Goal: Transaction & Acquisition: Register for event/course

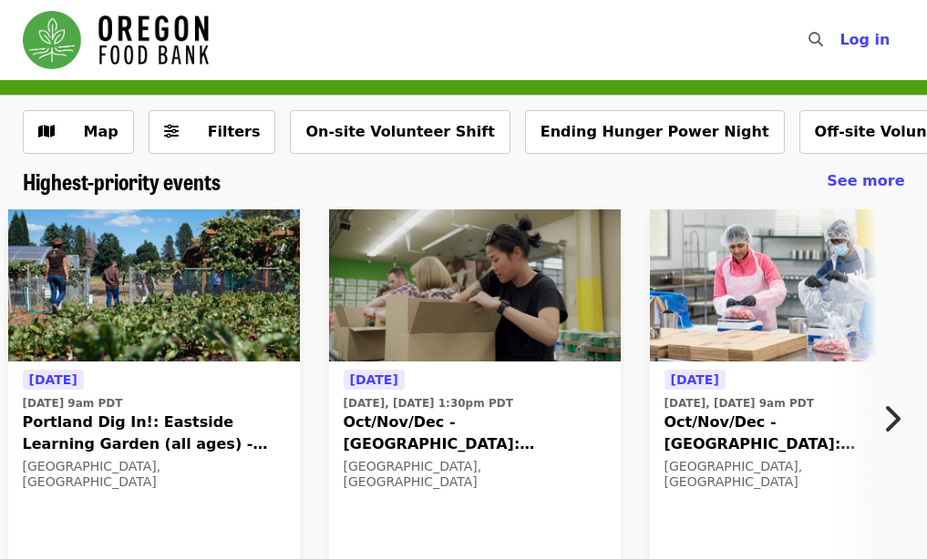
scroll to position [91, 0]
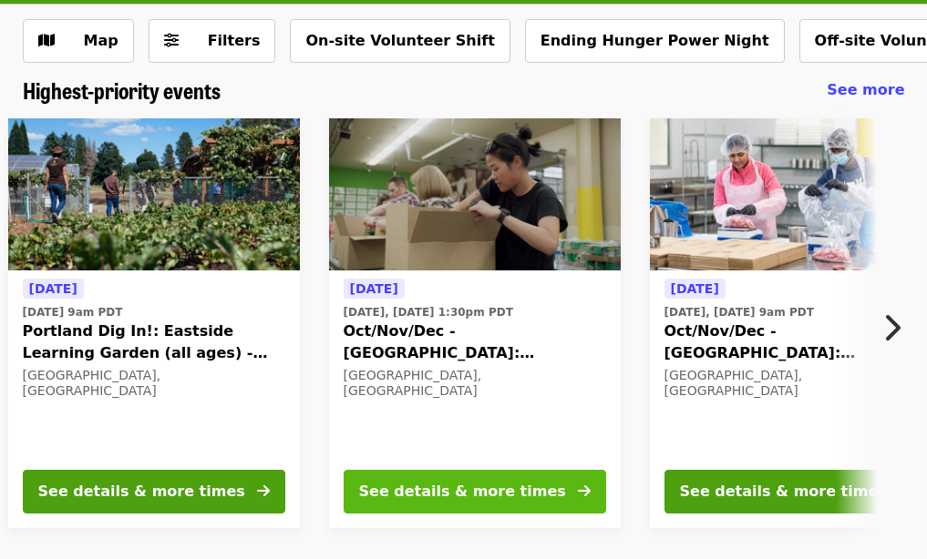
click at [574, 490] on button "See details & more times" at bounding box center [475, 492] width 262 height 44
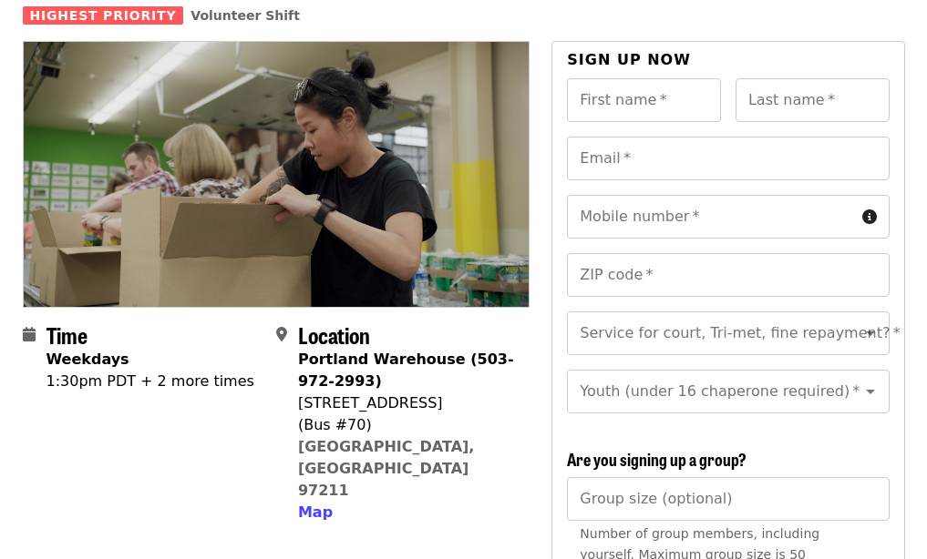
scroll to position [182, 0]
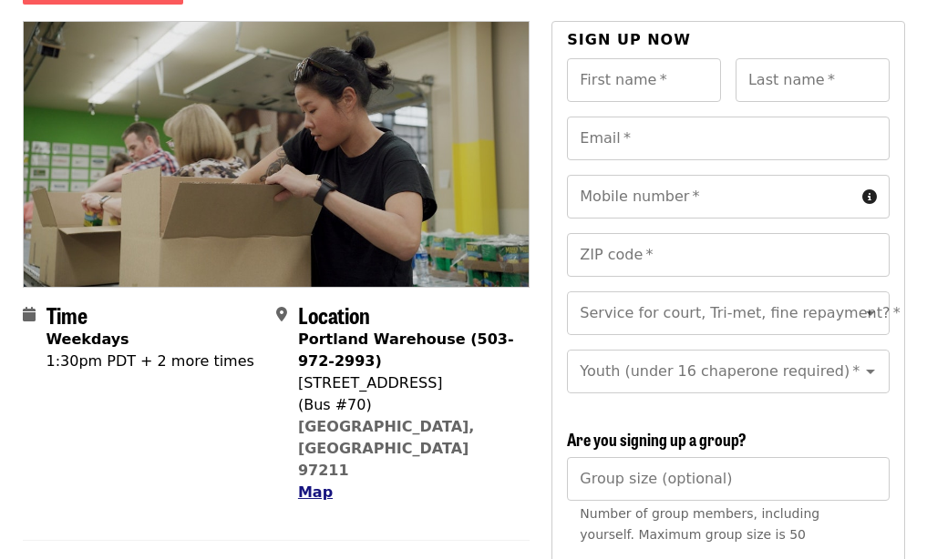
click at [302, 484] on span "Map" at bounding box center [315, 492] width 35 height 17
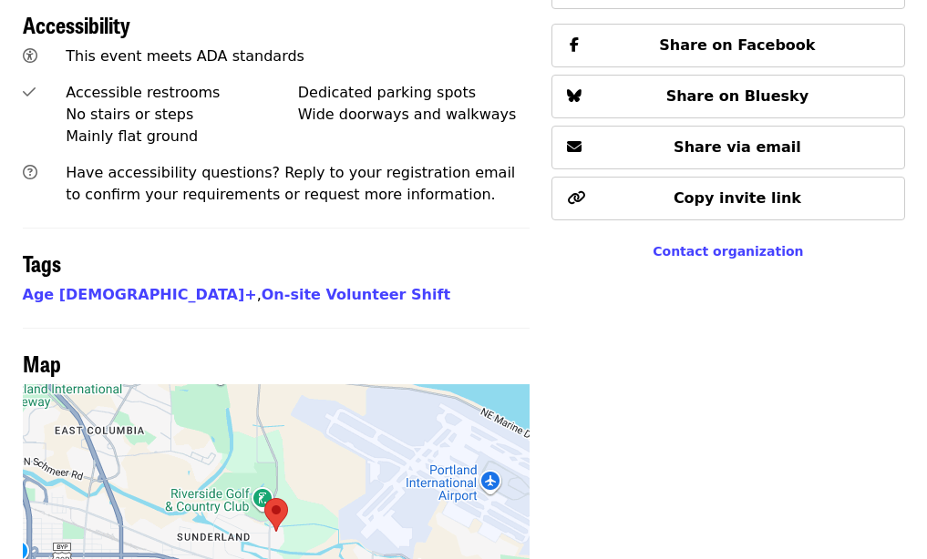
scroll to position [1540, 0]
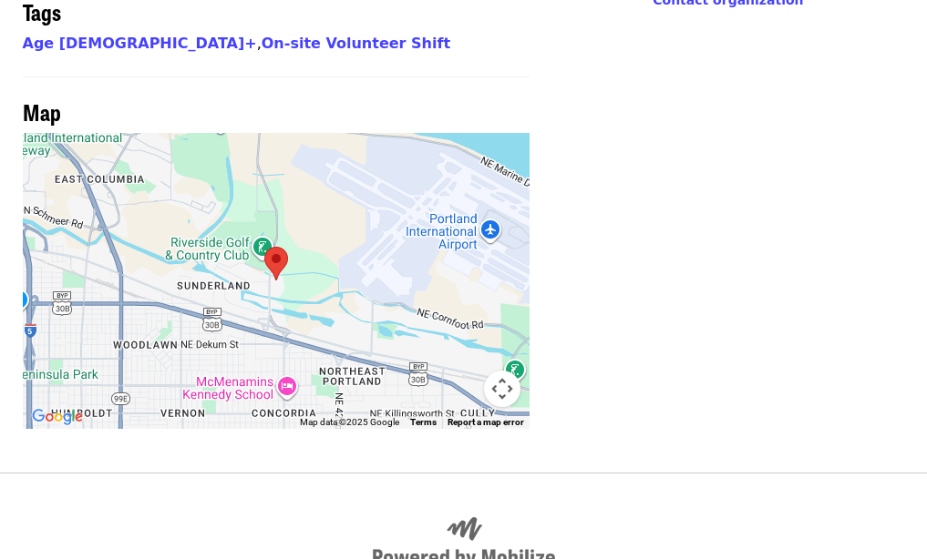
click at [264, 247] on area at bounding box center [264, 247] width 0 height 0
click at [201, 211] on div at bounding box center [277, 281] width 508 height 296
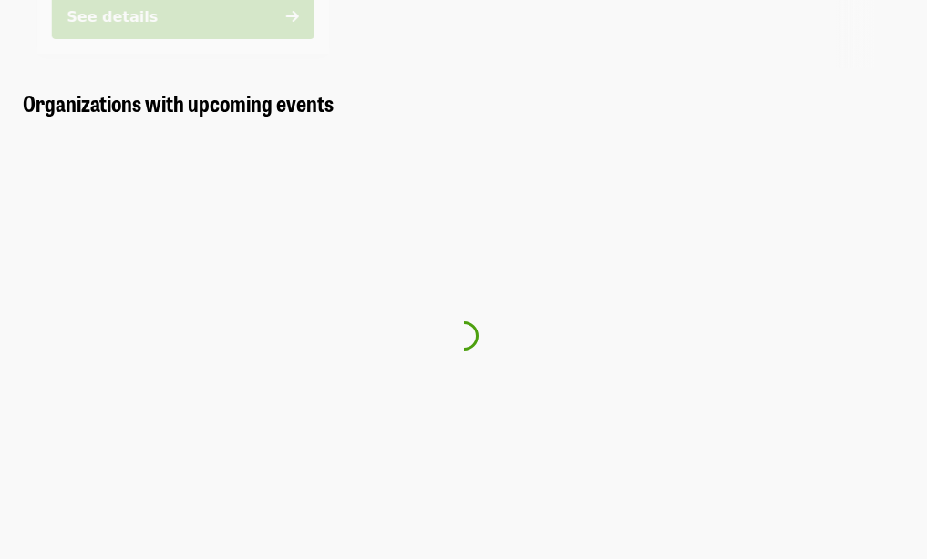
scroll to position [91, 0]
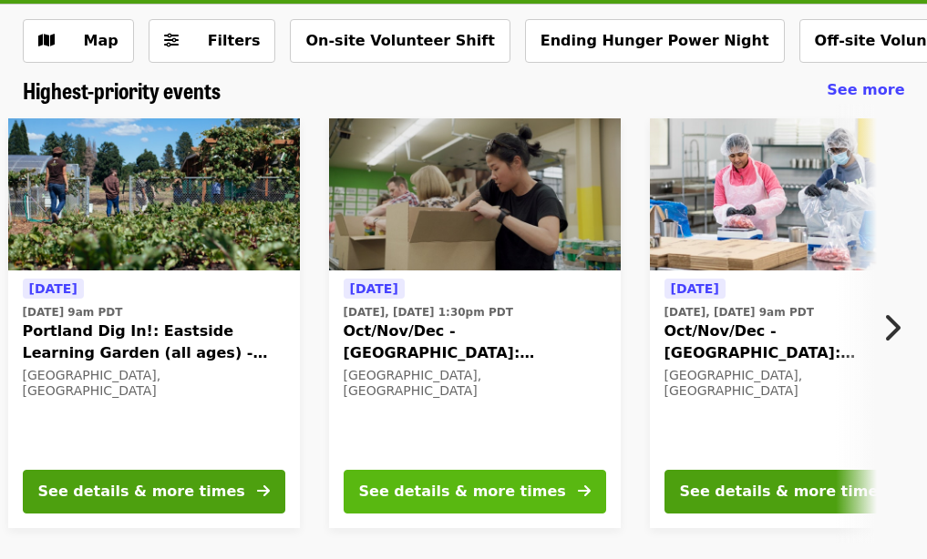
click at [537, 486] on button "See details & more times" at bounding box center [475, 492] width 262 height 44
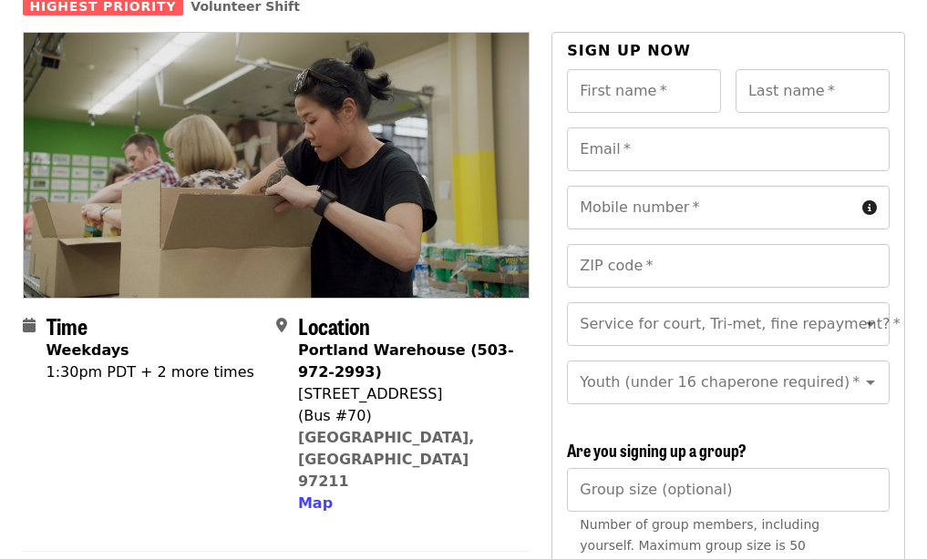
scroll to position [182, 0]
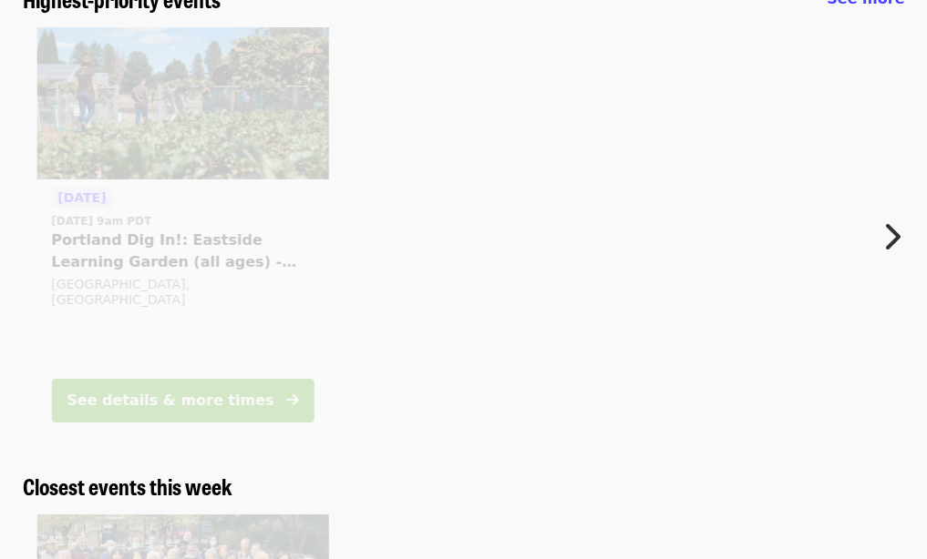
scroll to position [91, 0]
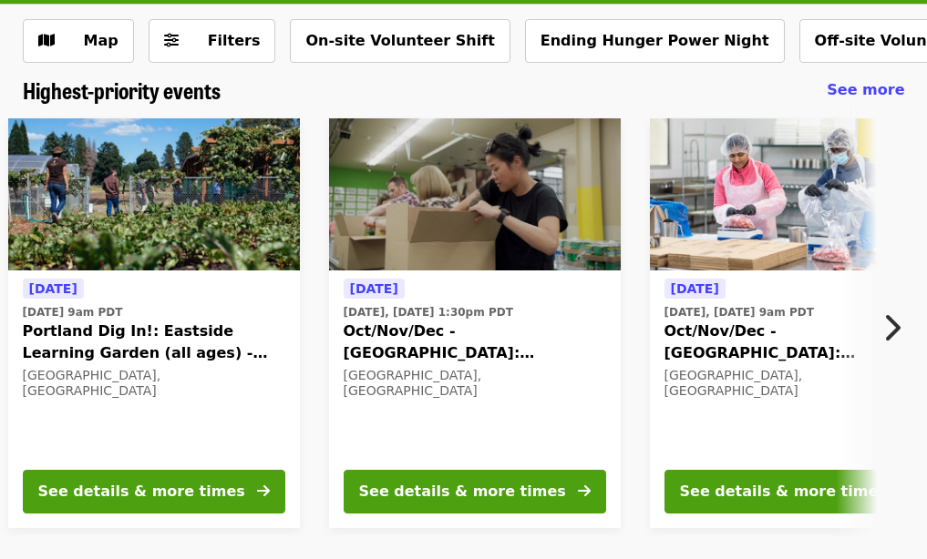
click at [896, 333] on icon "chevron-right icon" at bounding box center [891, 328] width 18 height 35
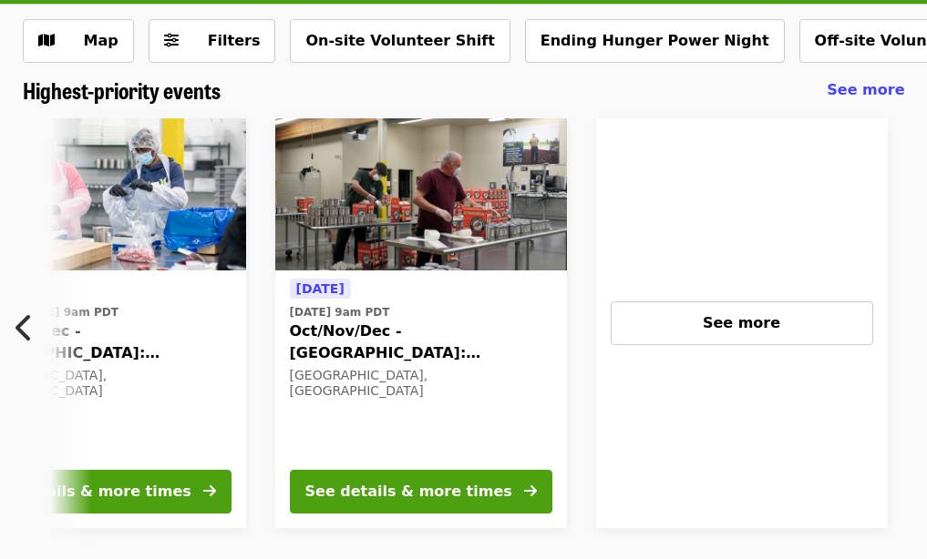
scroll to position [0, 696]
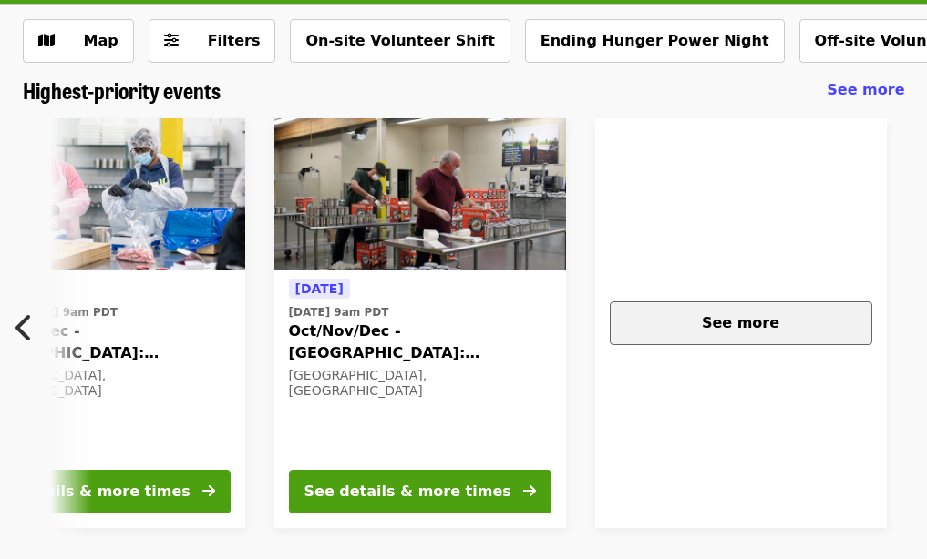
click at [751, 333] on div "See more" at bounding box center [740, 324] width 231 height 22
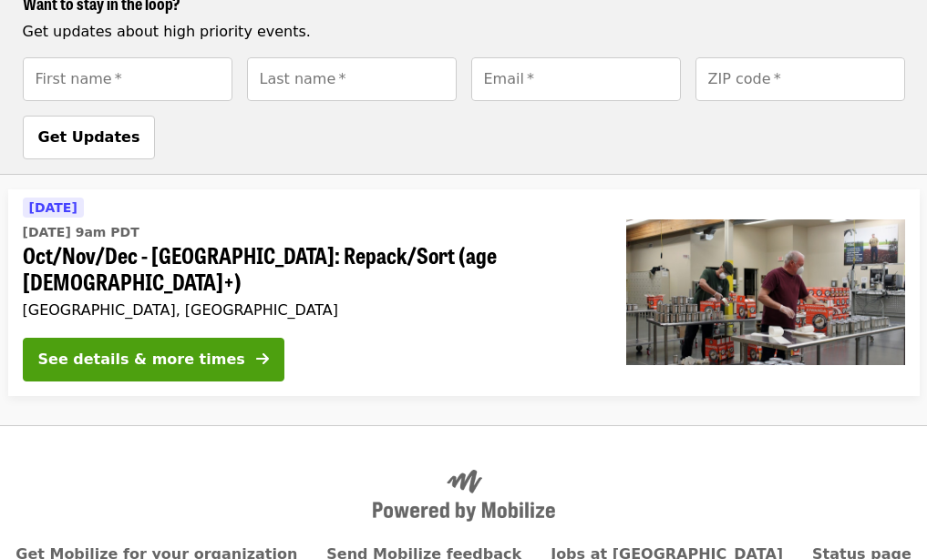
scroll to position [911, 0]
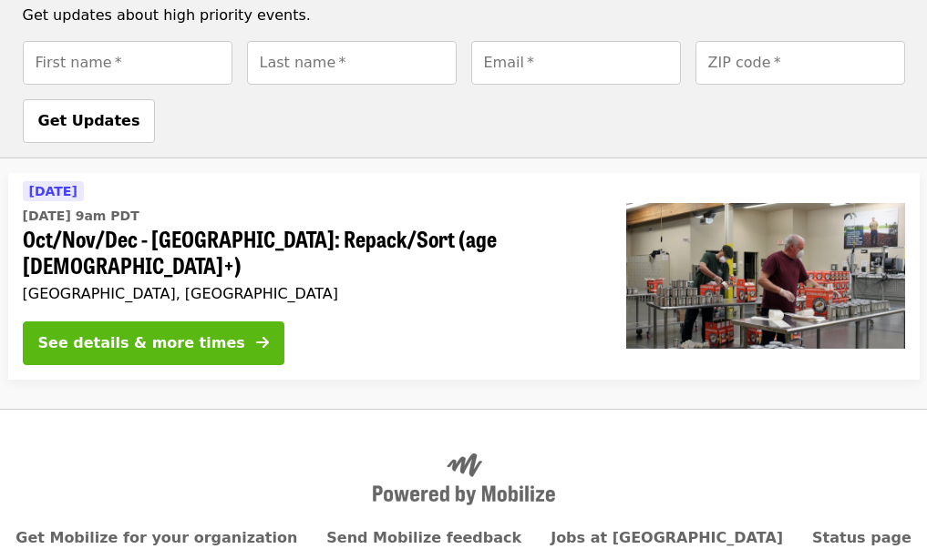
click at [182, 333] on div "See details & more times" at bounding box center [141, 344] width 207 height 22
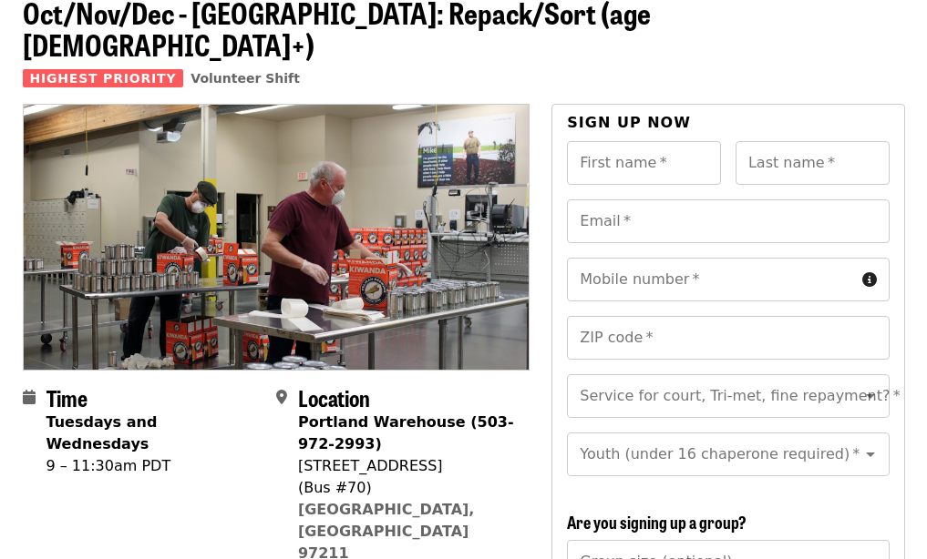
scroll to position [91, 0]
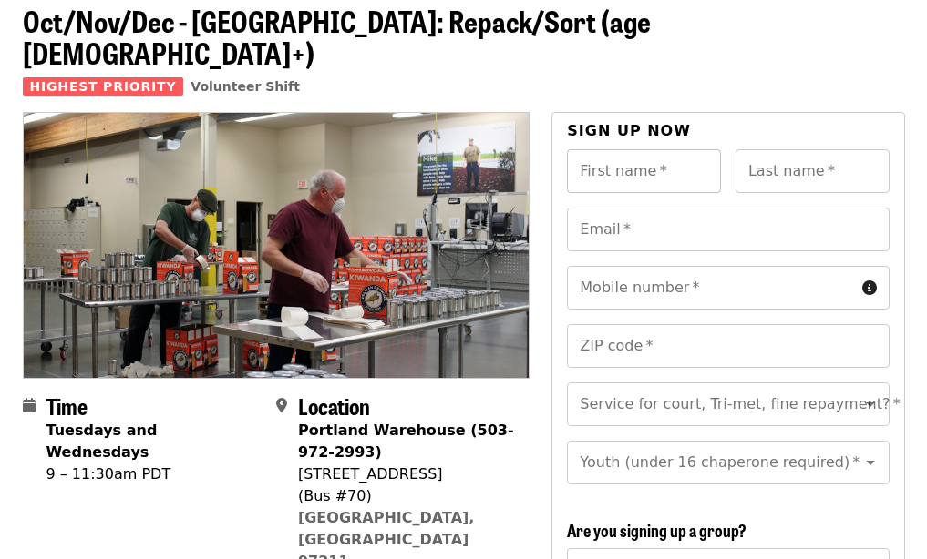
click at [626, 149] on input "First name   *" at bounding box center [644, 171] width 154 height 44
type input "*******"
click at [826, 154] on input "Last name   *" at bounding box center [812, 171] width 154 height 44
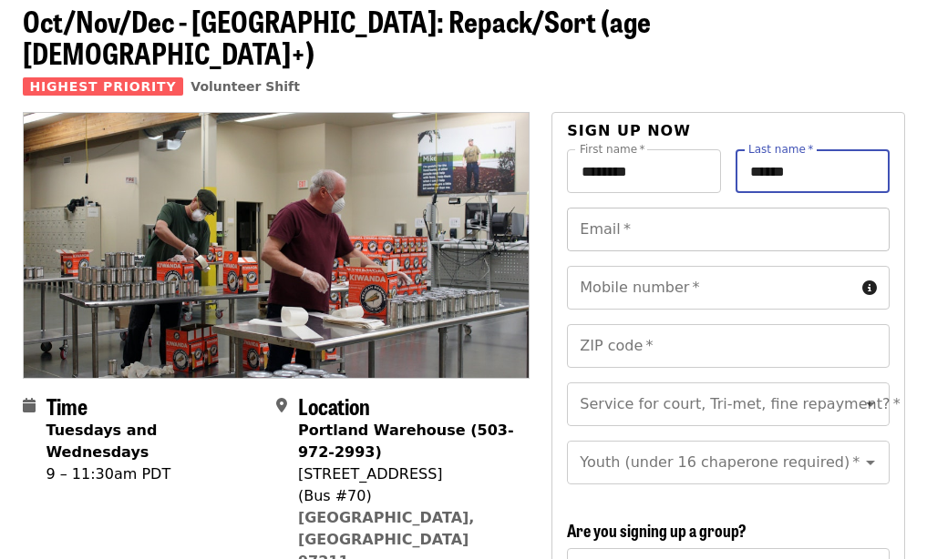
type input "******"
click at [656, 208] on input "Email   *" at bounding box center [728, 230] width 322 height 44
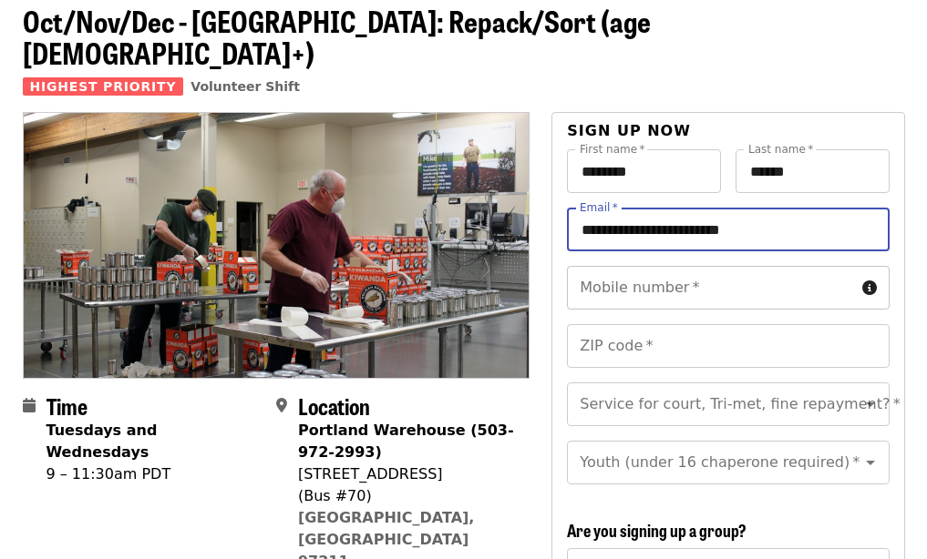
type input "**********"
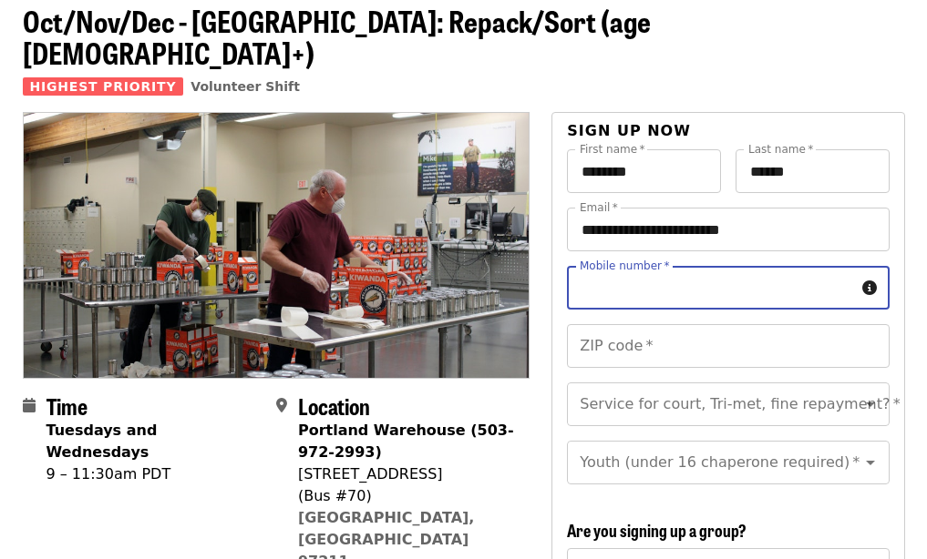
click at [798, 266] on input "Mobile number   *" at bounding box center [710, 288] width 287 height 44
type input "**********"
click at [826, 324] on input "ZIP code   *" at bounding box center [728, 346] width 322 height 44
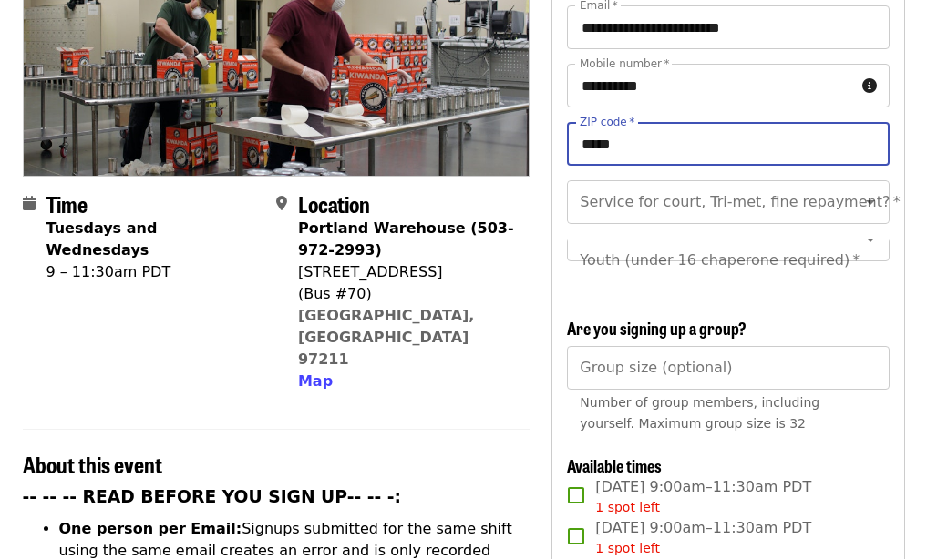
scroll to position [364, 0]
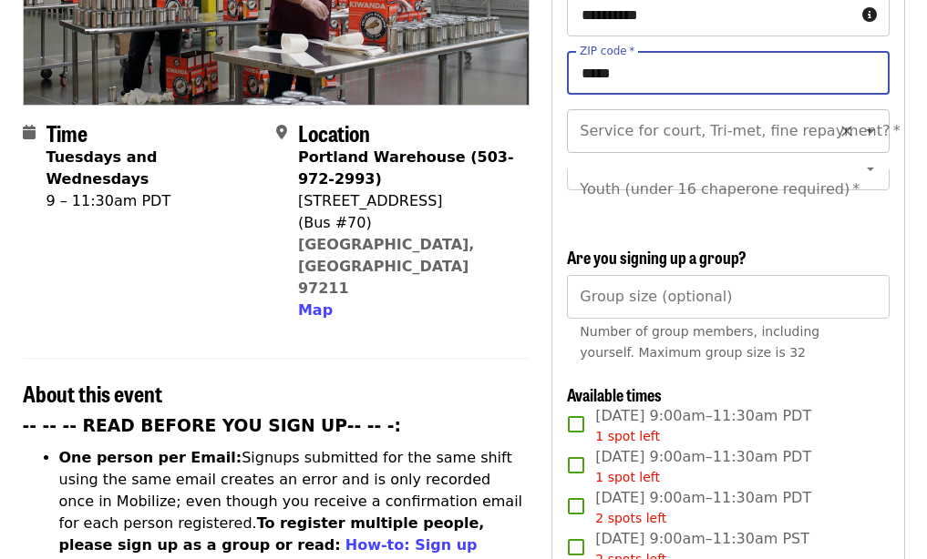
click at [859, 120] on icon "Open" at bounding box center [870, 131] width 22 height 22
type input "*****"
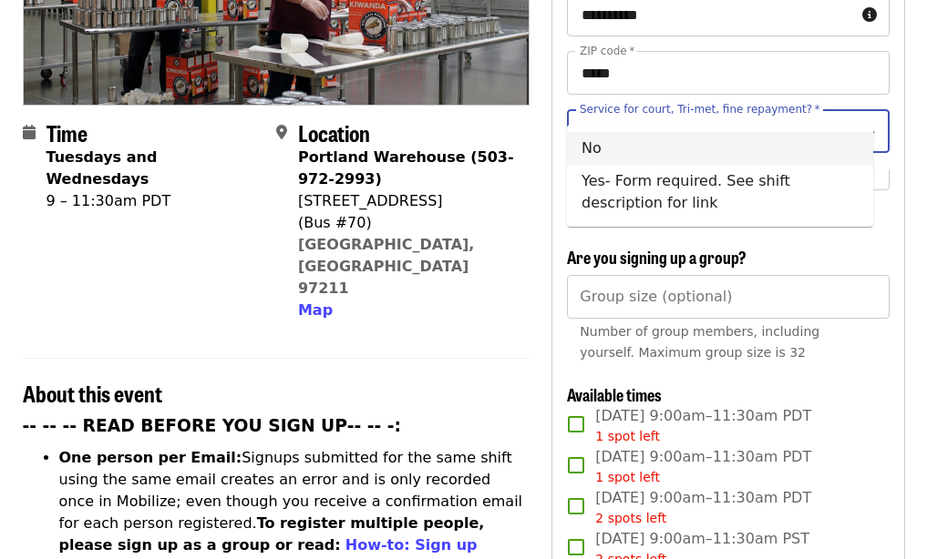
click at [647, 145] on li "No" at bounding box center [720, 148] width 306 height 33
type input "**"
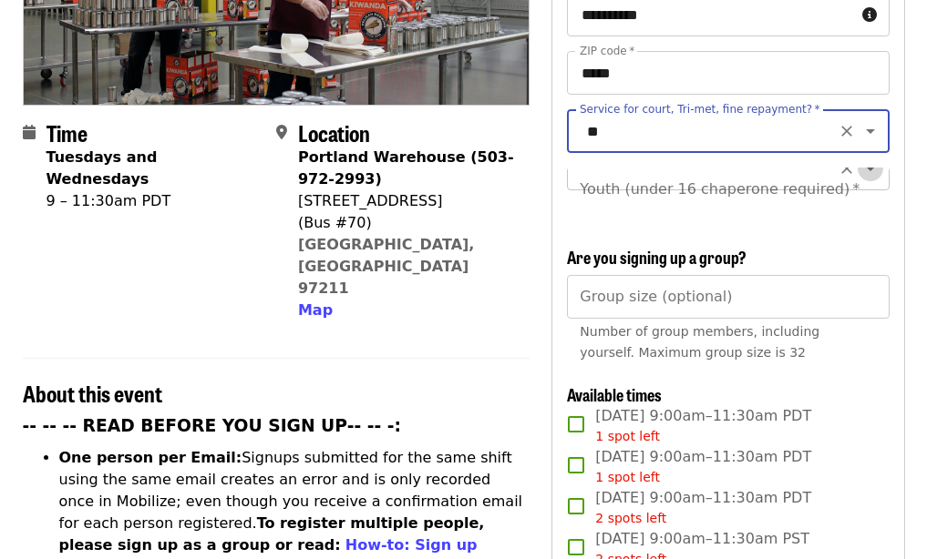
click at [866, 167] on icon "Open" at bounding box center [870, 169] width 9 height 5
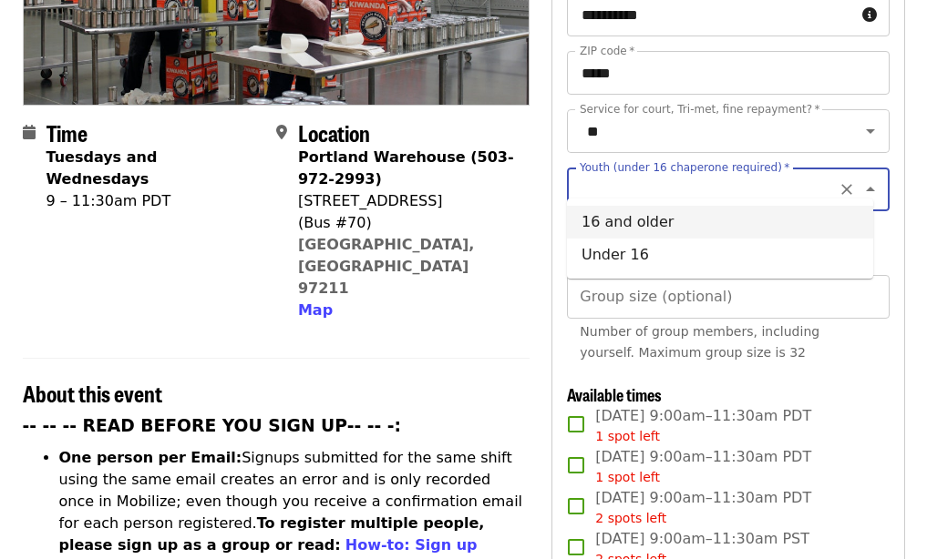
click at [665, 231] on li "16 and older" at bounding box center [720, 222] width 306 height 33
type input "**********"
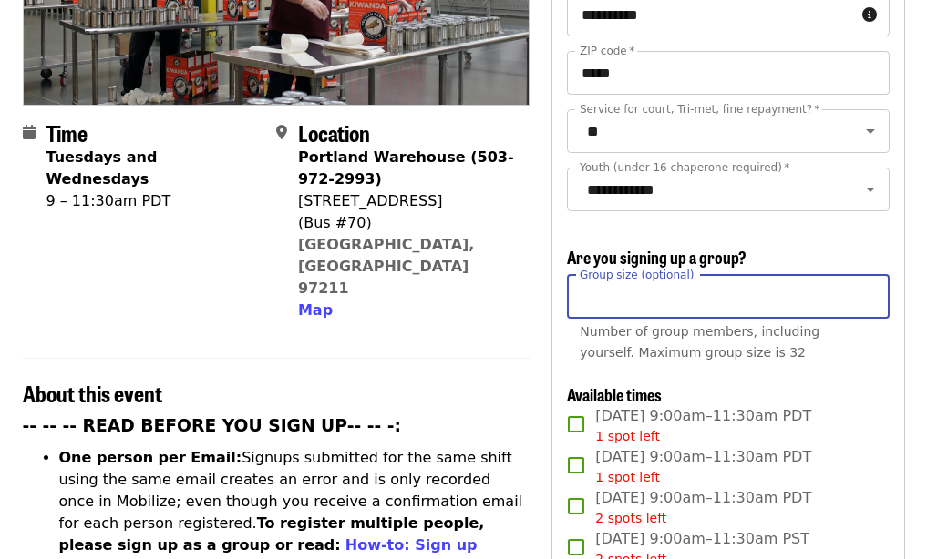
type input "*"
click at [870, 294] on input "*" at bounding box center [728, 297] width 322 height 44
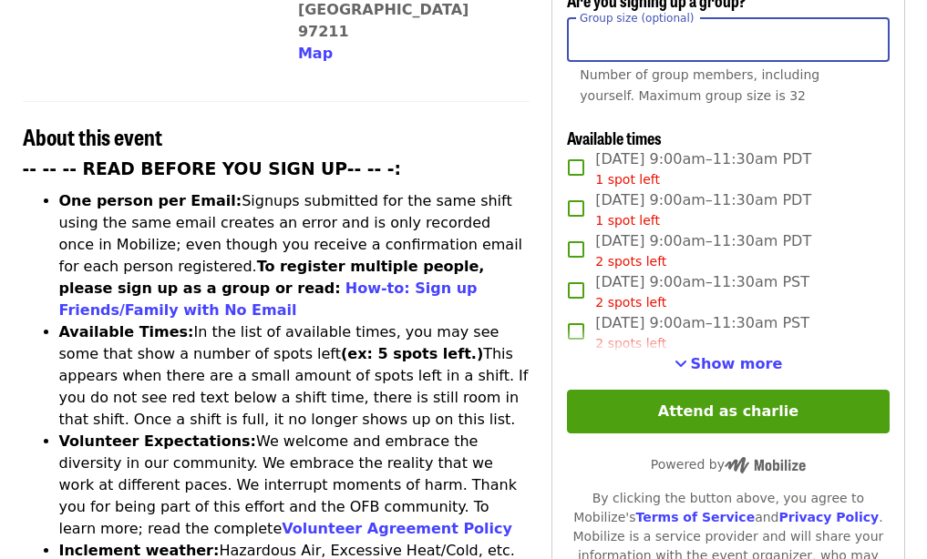
scroll to position [638, 0]
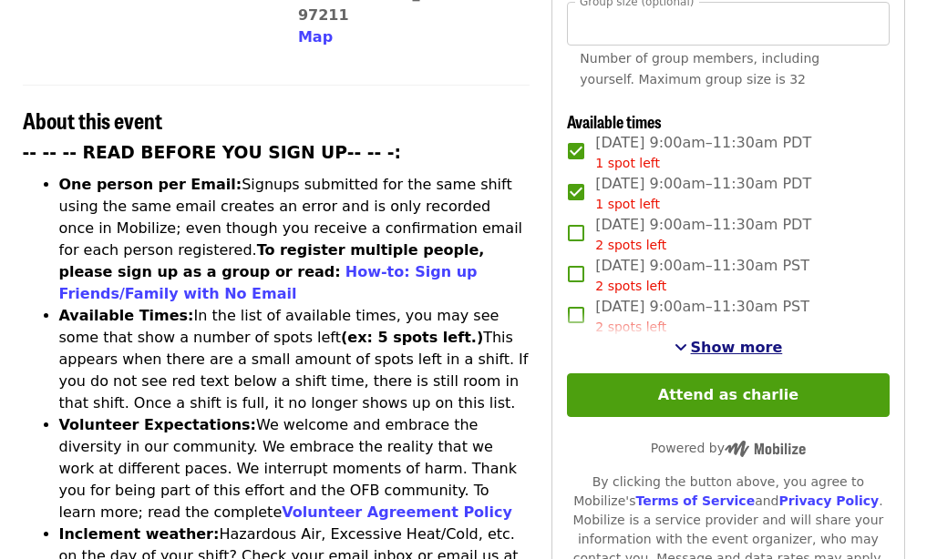
click at [687, 347] on span "See more timeslots" at bounding box center [680, 347] width 13 height 15
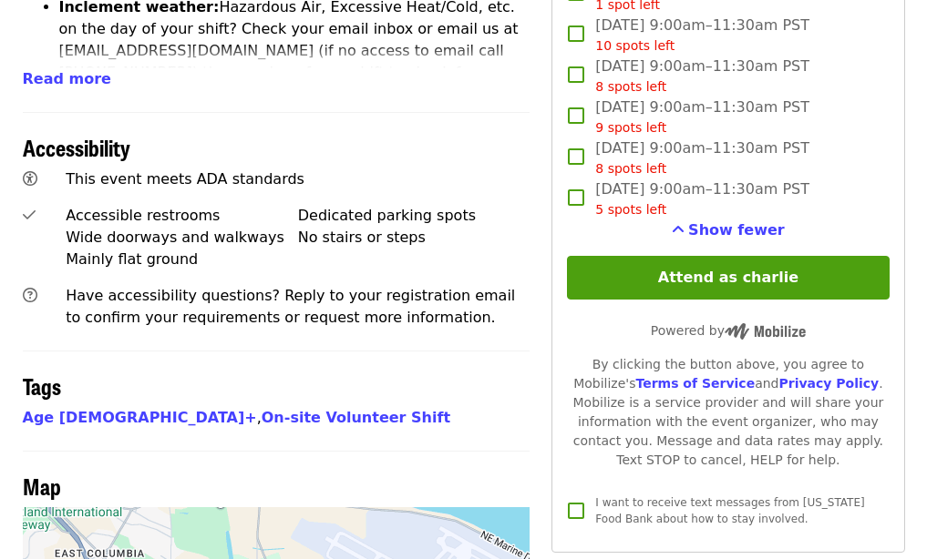
scroll to position [1185, 0]
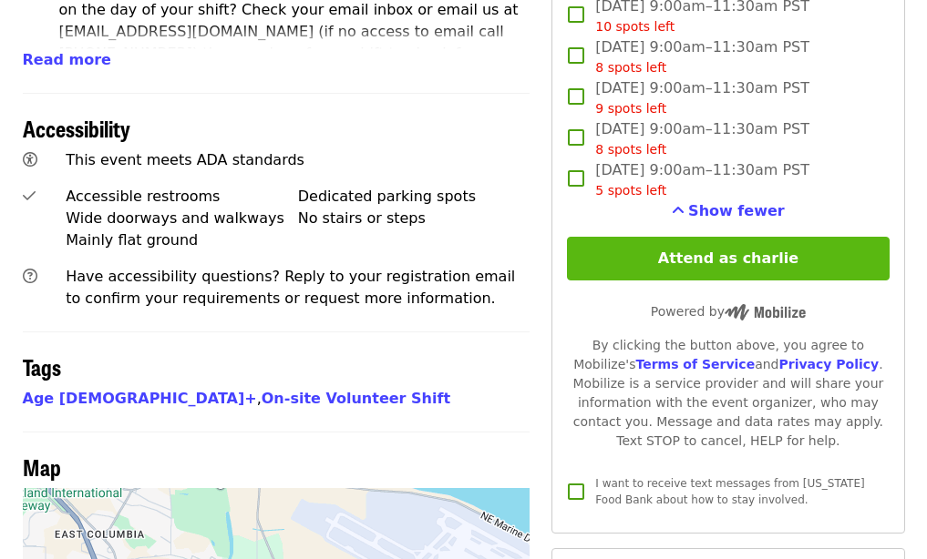
click at [673, 255] on button "Attend as charlie" at bounding box center [728, 259] width 322 height 44
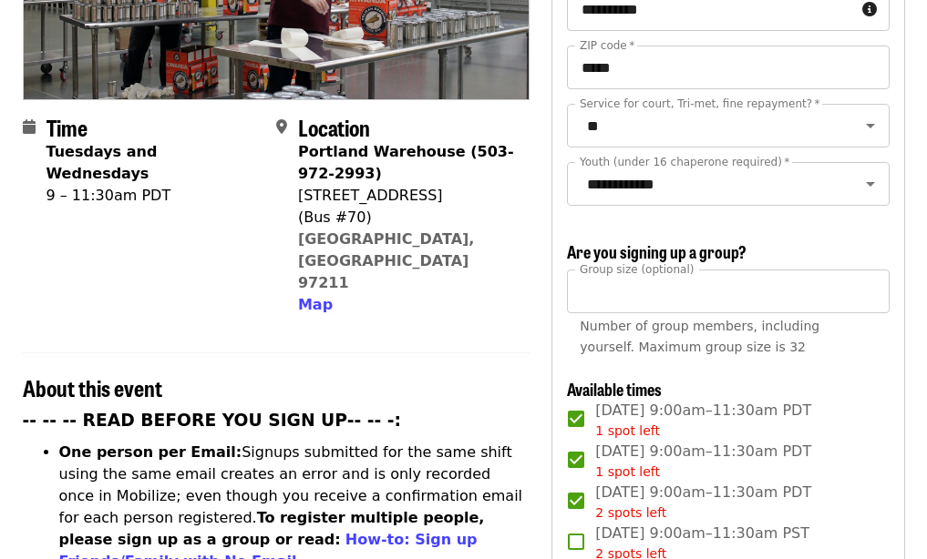
scroll to position [364, 0]
